Goal: Task Accomplishment & Management: Manage account settings

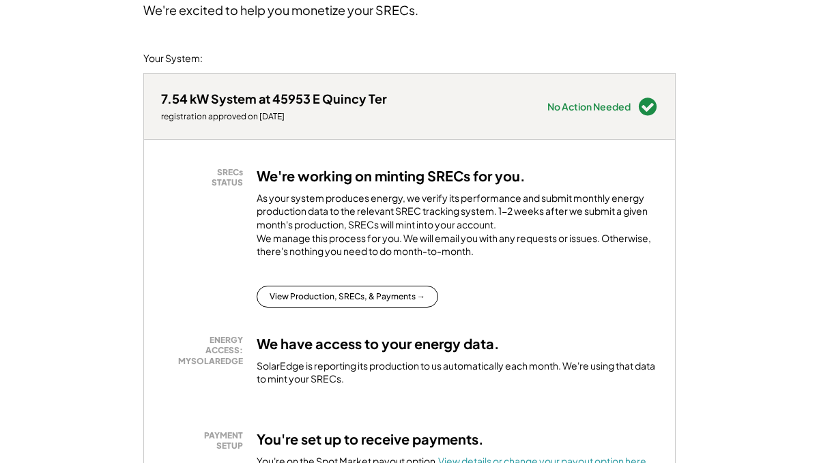
scroll to position [136, 0]
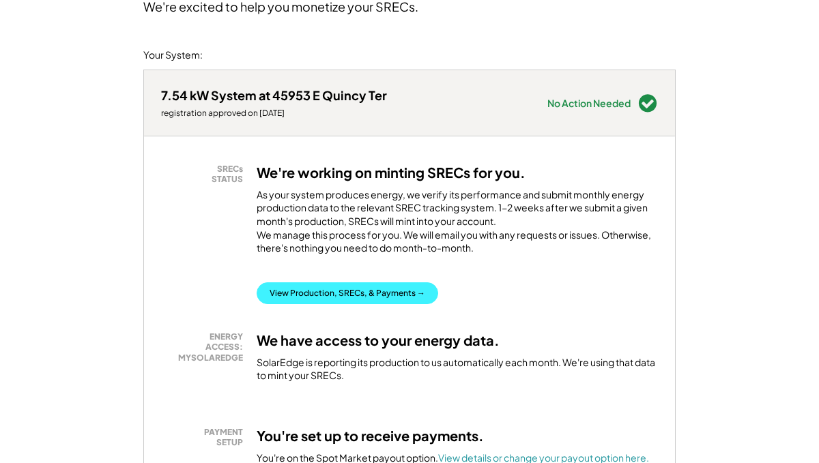
click at [376, 304] on button "View Production, SRECs, & Payments →" at bounding box center [346, 293] width 181 height 22
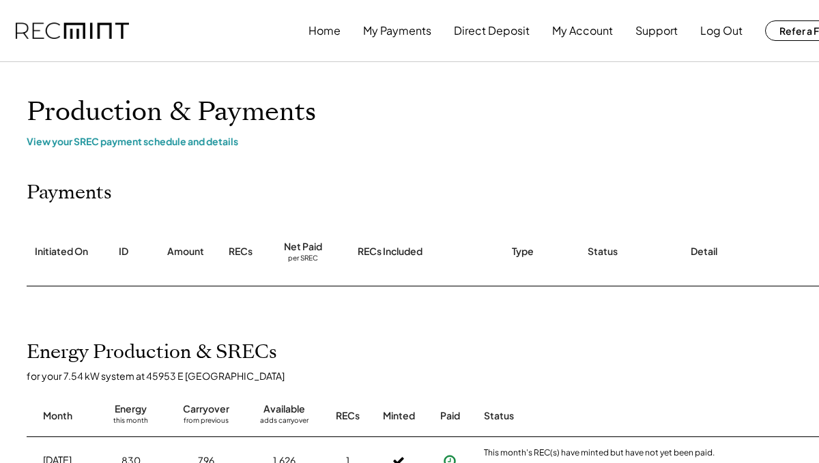
scroll to position [0, 1]
click at [487, 34] on button "Direct Deposit" at bounding box center [491, 30] width 76 height 27
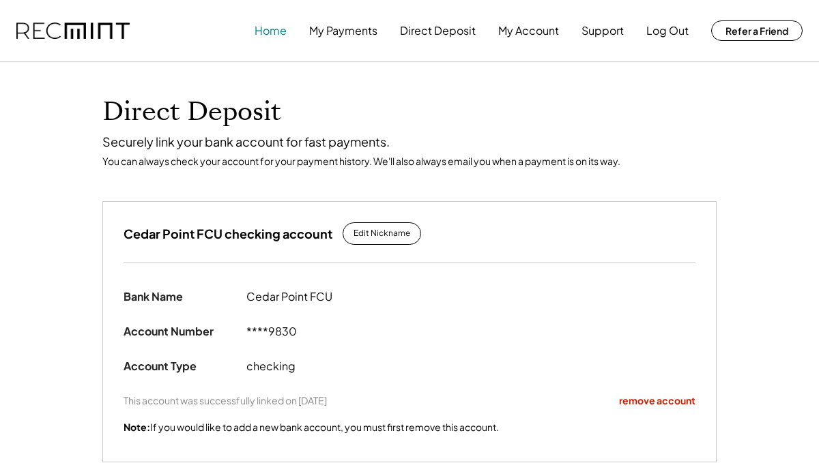
click at [275, 30] on button "Home" at bounding box center [270, 30] width 32 height 27
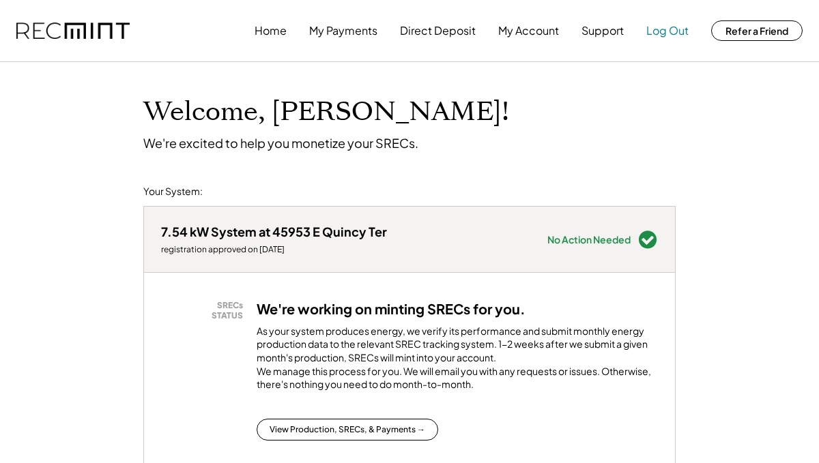
click at [661, 37] on button "Log Out" at bounding box center [667, 30] width 42 height 27
